Goal: Task Accomplishment & Management: Use online tool/utility

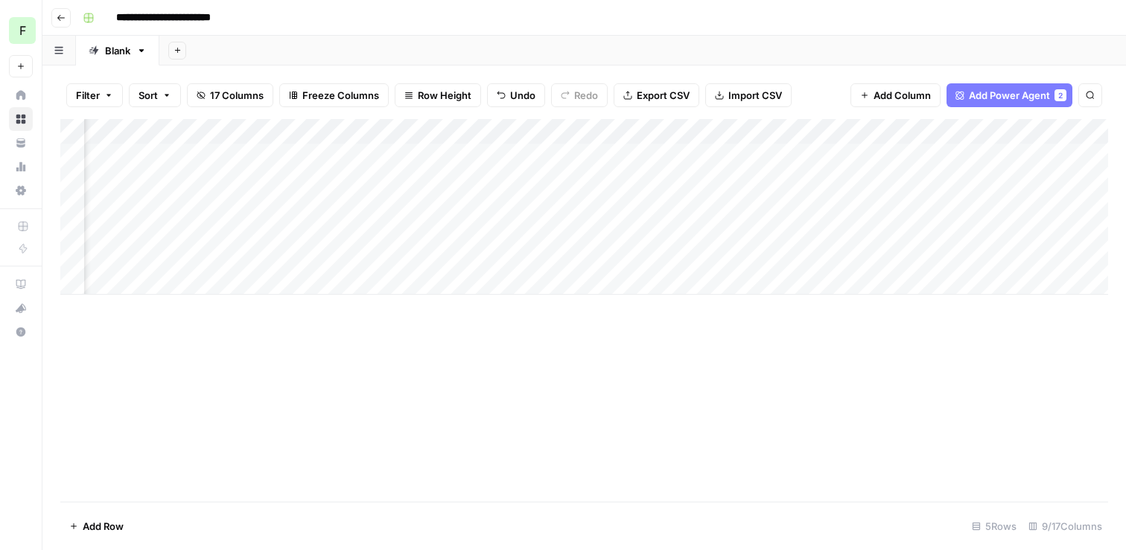
scroll to position [0, 161]
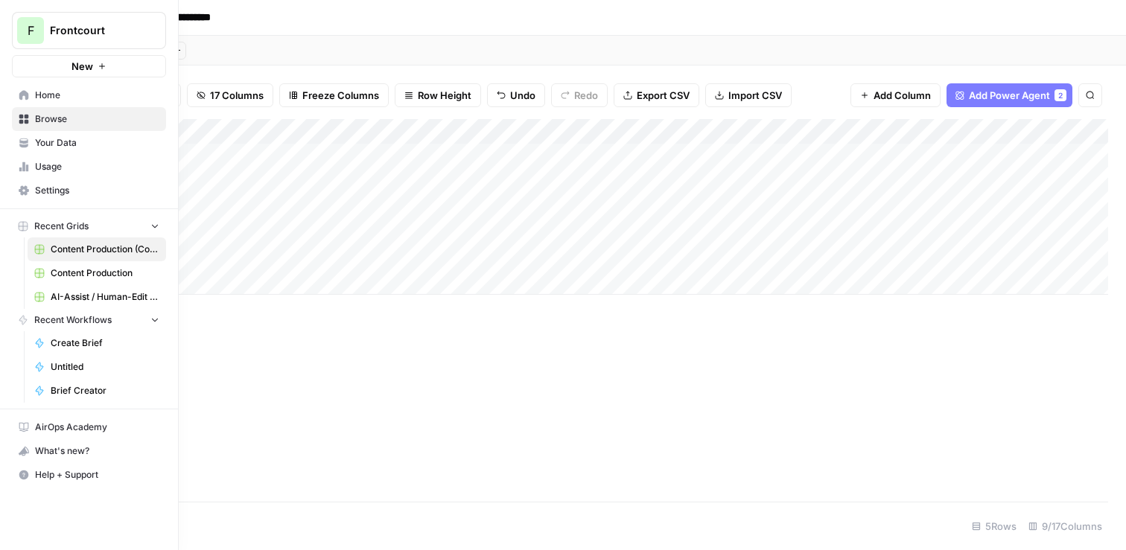
click at [25, 146] on icon at bounding box center [23, 146] width 8 height 4
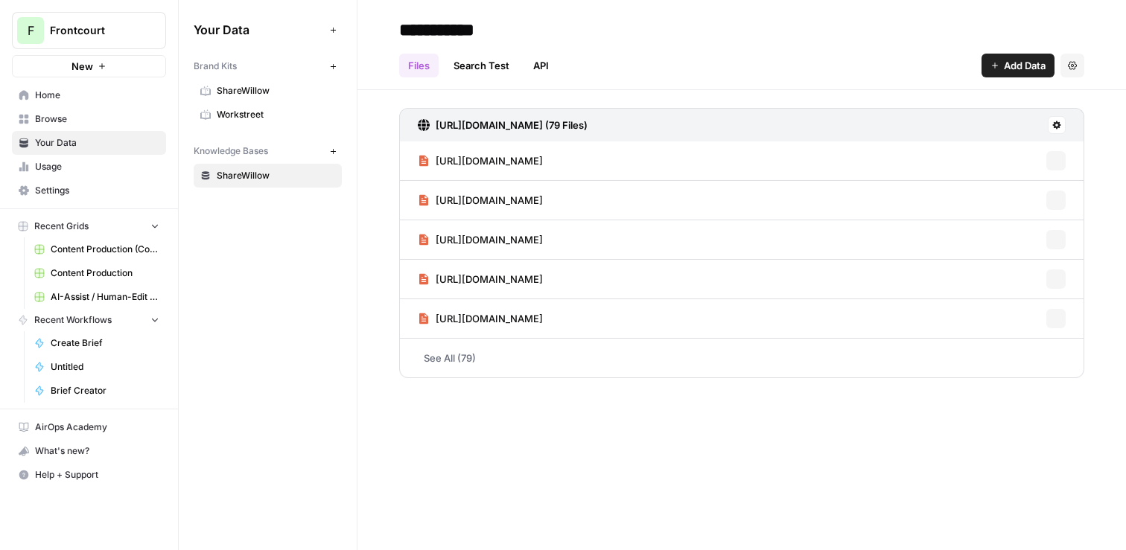
click at [33, 159] on link "Usage" at bounding box center [89, 167] width 154 height 24
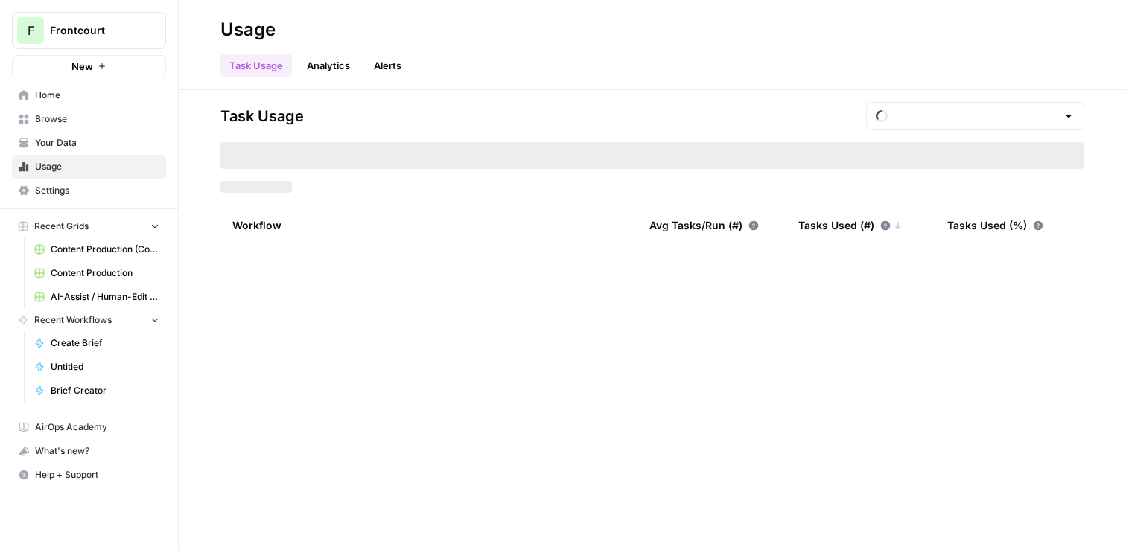
type input "August Included Tasks"
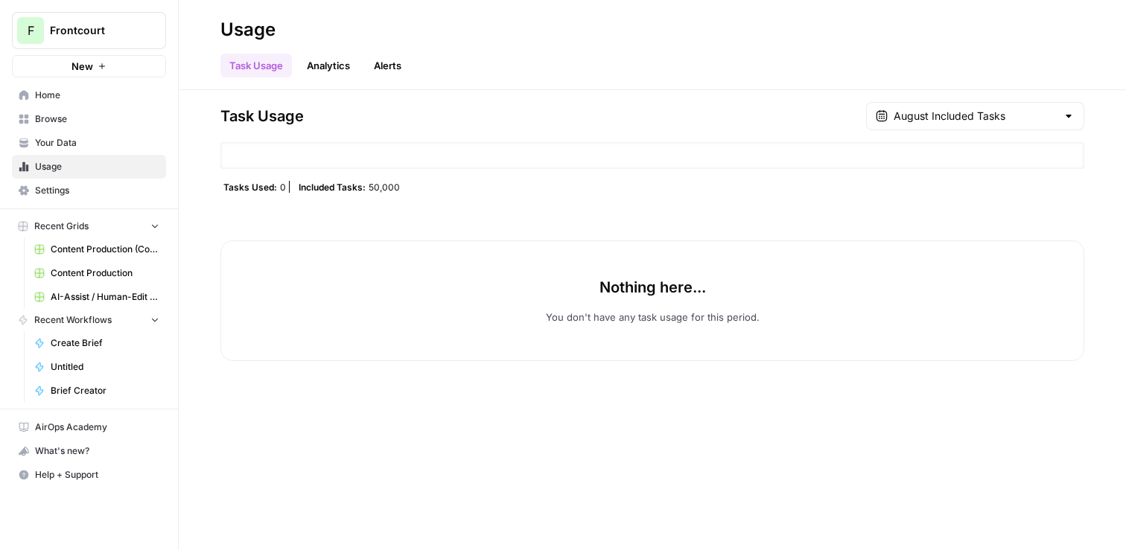
click at [42, 89] on span "Home" at bounding box center [97, 95] width 124 height 13
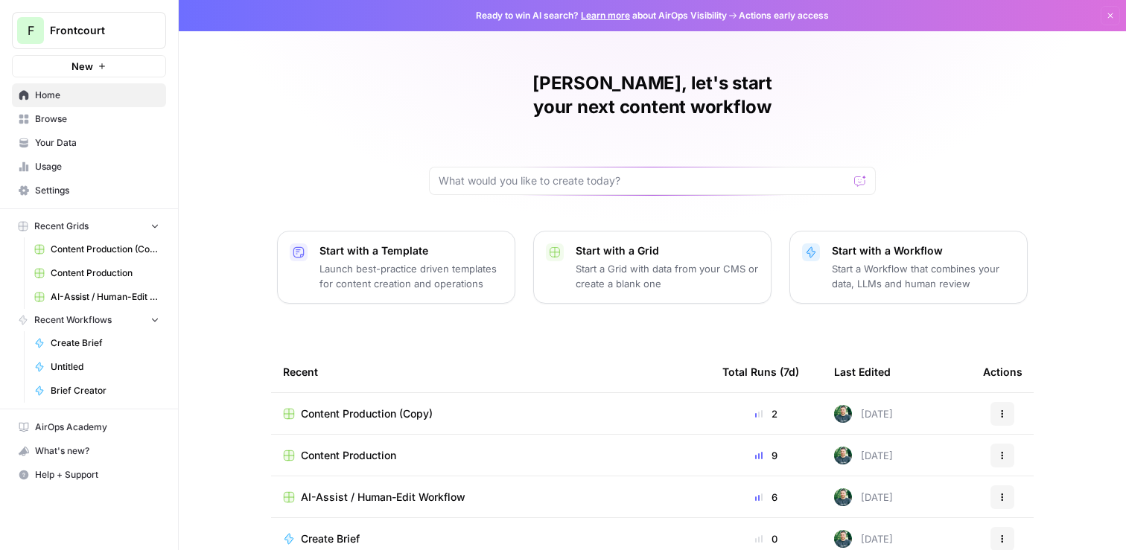
click at [334, 406] on span "Content Production (Copy)" at bounding box center [367, 413] width 132 height 15
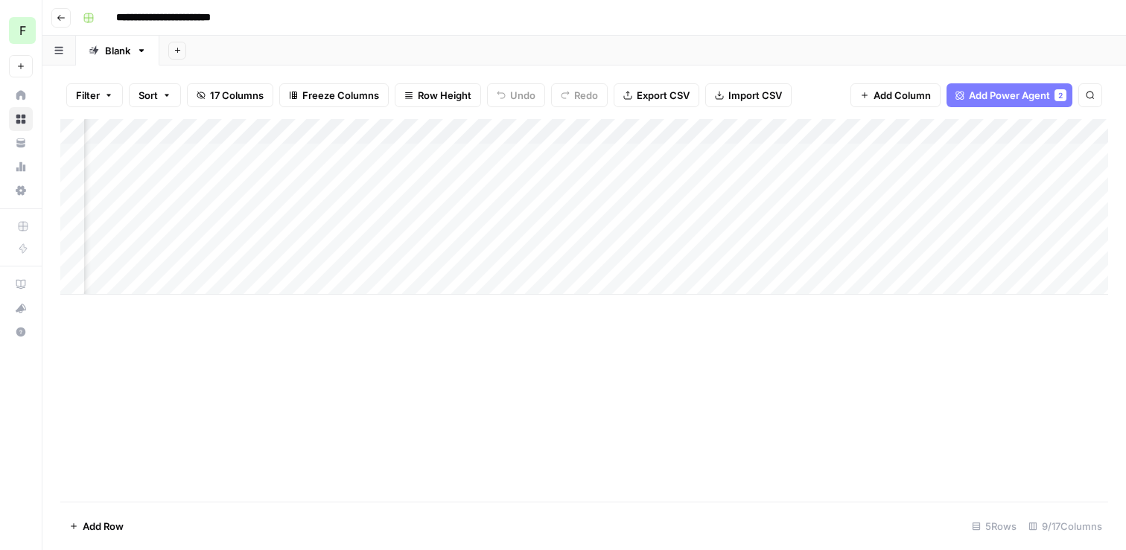
scroll to position [0, 266]
click at [814, 255] on div "Add Column" at bounding box center [583, 207] width 1047 height 176
